Goal: Task Accomplishment & Management: Manage account settings

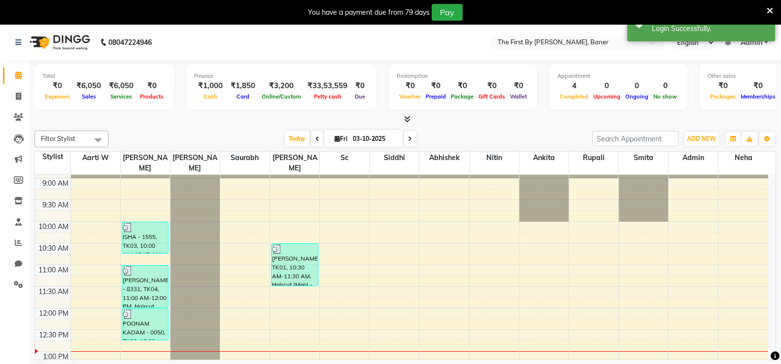
scroll to position [23, 0]
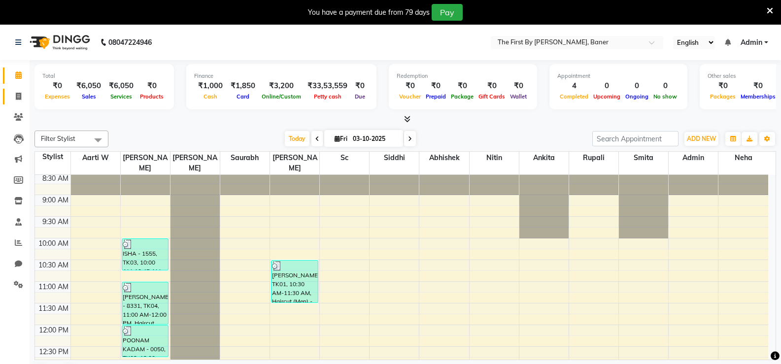
click at [4, 98] on link "Invoice" at bounding box center [15, 97] width 24 height 16
select select "service"
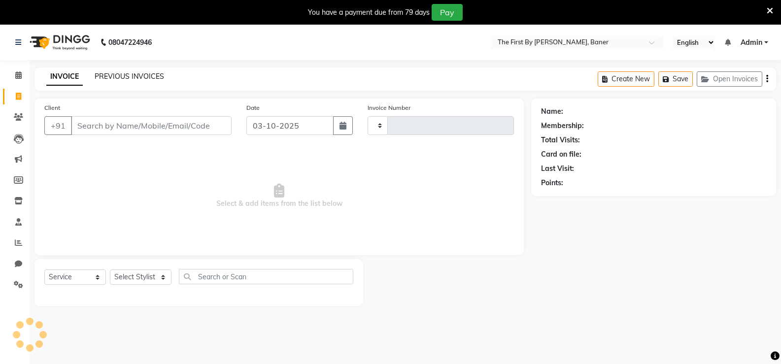
type input "2829"
select select "6411"
click at [118, 78] on link "PREVIOUS INVOICES" at bounding box center [129, 76] width 69 height 9
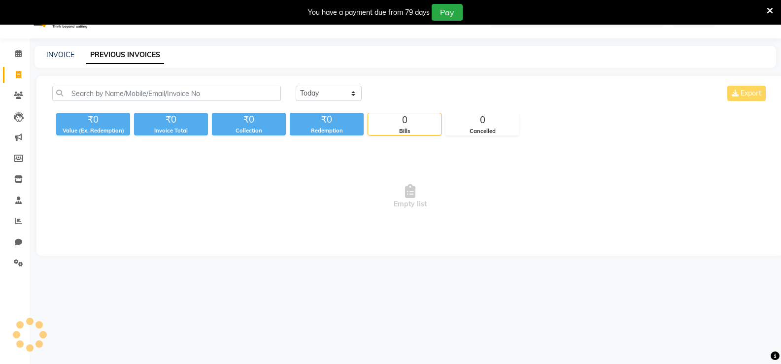
scroll to position [25, 0]
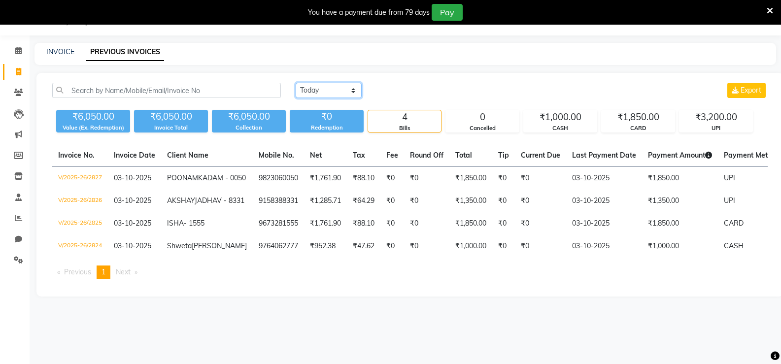
drag, startPoint x: 306, startPoint y: 83, endPoint x: 312, endPoint y: 98, distance: 15.5
click at [306, 84] on select "[DATE] [DATE] Custom Range" at bounding box center [329, 90] width 66 height 15
select select "[DATE]"
click at [296, 83] on select "[DATE] [DATE] Custom Range" at bounding box center [329, 90] width 66 height 15
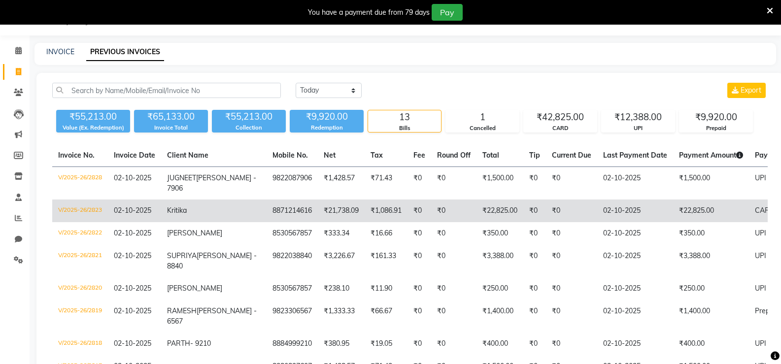
click at [673, 218] on td "₹22,825.00" at bounding box center [711, 211] width 76 height 23
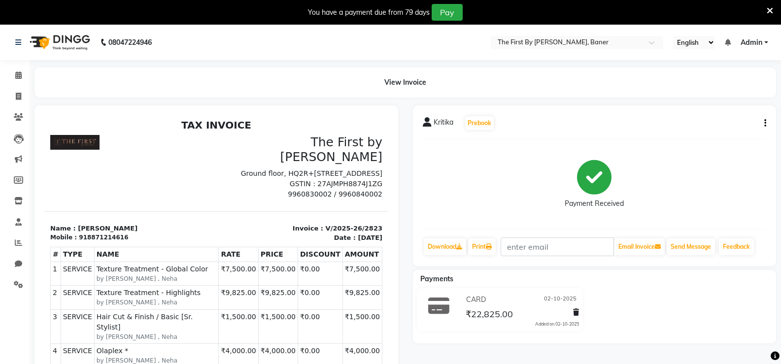
click at [481, 312] on span "₹22,825.00" at bounding box center [489, 316] width 47 height 14
click at [766, 122] on div "[PERSON_NAME] Prebook Payment Received Download Print Email Invoice Send Messag…" at bounding box center [595, 185] width 364 height 161
click at [766, 123] on icon "button" at bounding box center [765, 123] width 2 height 0
click at [698, 137] on div "Edit Invoice" at bounding box center [717, 136] width 68 height 12
select select "service"
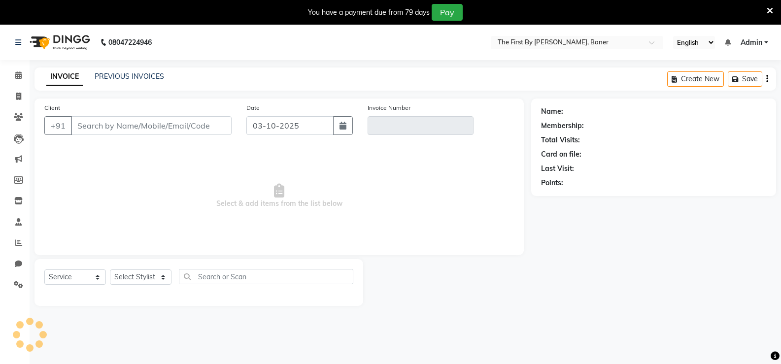
scroll to position [25, 0]
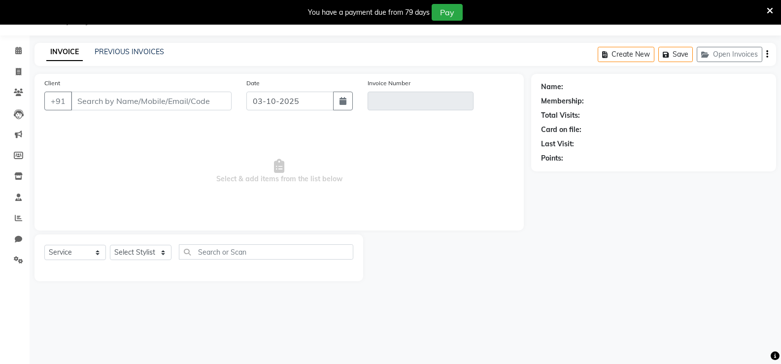
type input "8871214616"
type input "V/2025-26/2823"
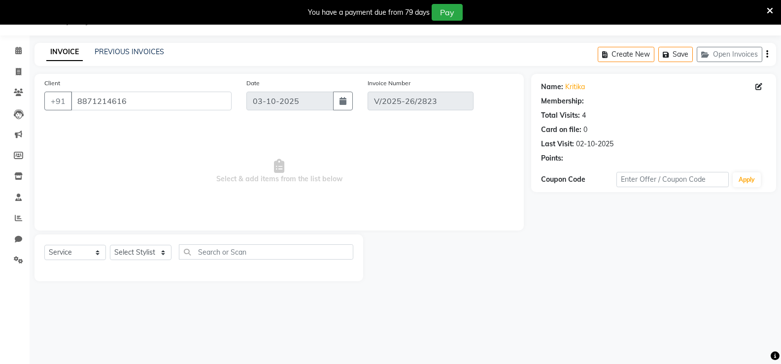
type input "02-10-2025"
select select "select"
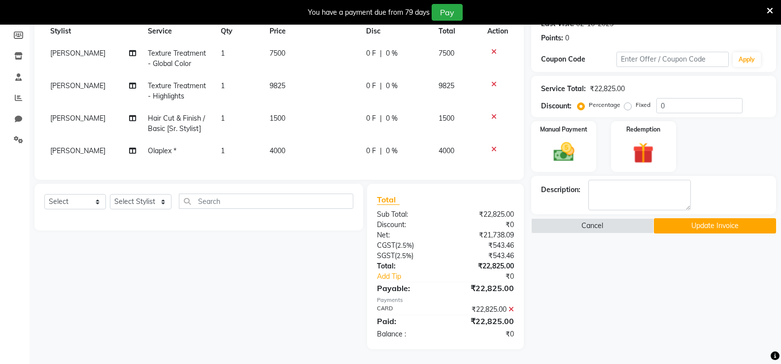
click at [513, 306] on icon at bounding box center [511, 309] width 5 height 7
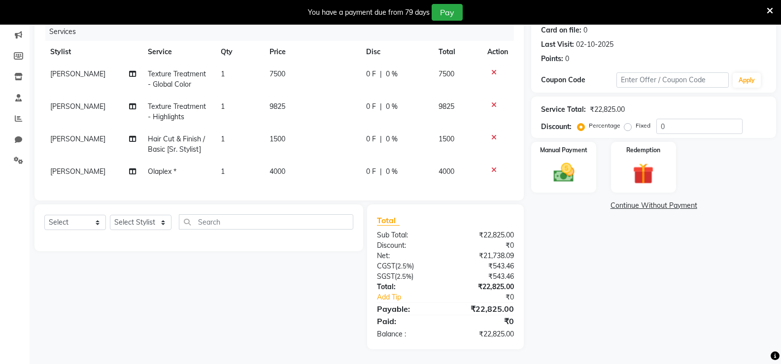
scroll to position [132, 0]
click at [571, 166] on img at bounding box center [563, 172] width 35 height 25
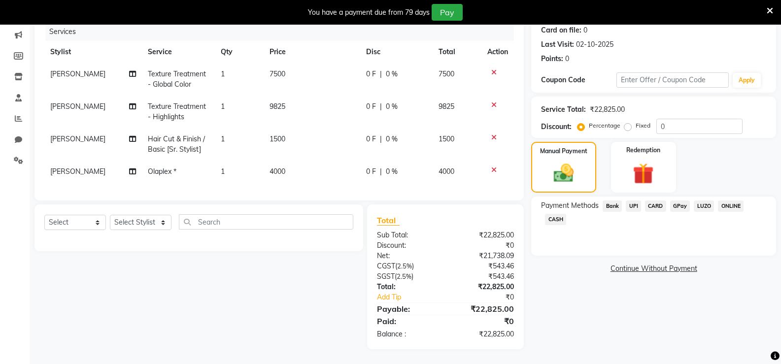
click at [630, 201] on span "UPI" at bounding box center [633, 206] width 15 height 11
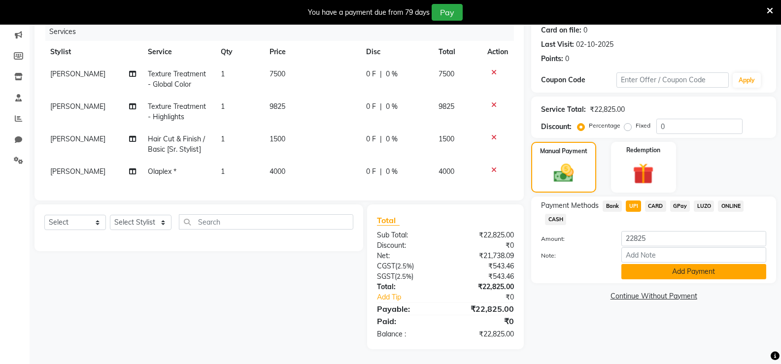
click at [643, 270] on button "Add Payment" at bounding box center [693, 271] width 145 height 15
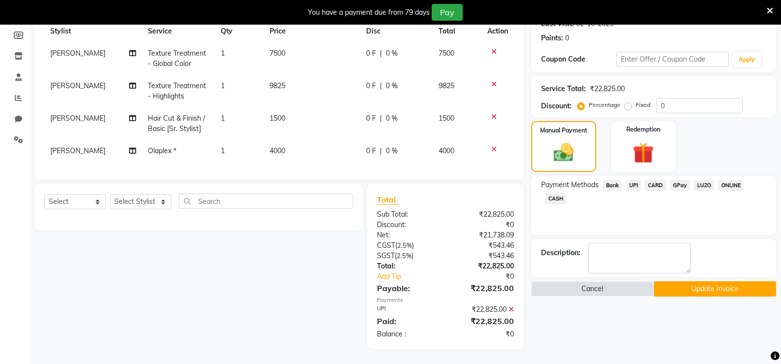
click at [679, 281] on button "Update Invoice" at bounding box center [715, 288] width 122 height 15
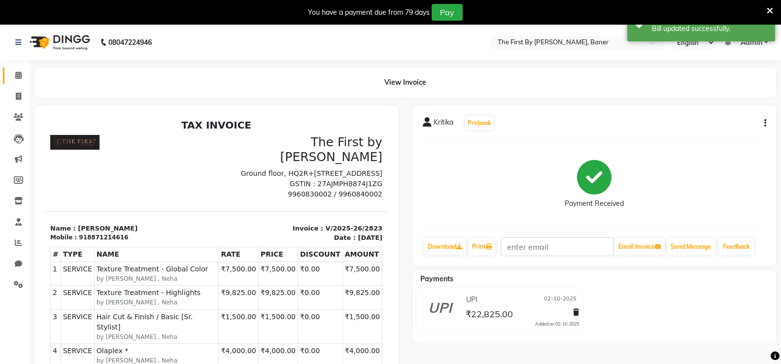
click at [8, 71] on link "Calendar" at bounding box center [15, 76] width 24 height 16
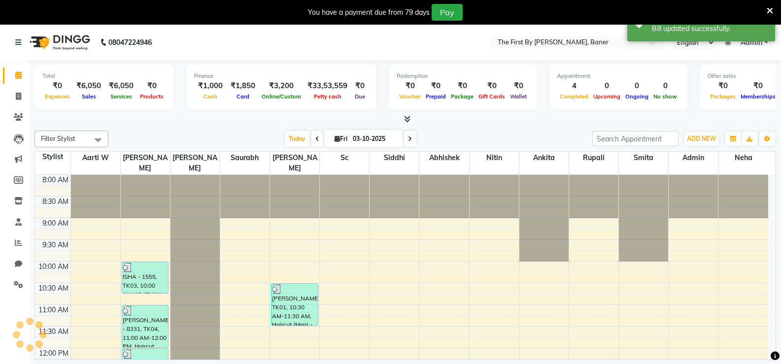
scroll to position [217, 0]
